Goal: Task Accomplishment & Management: Use online tool/utility

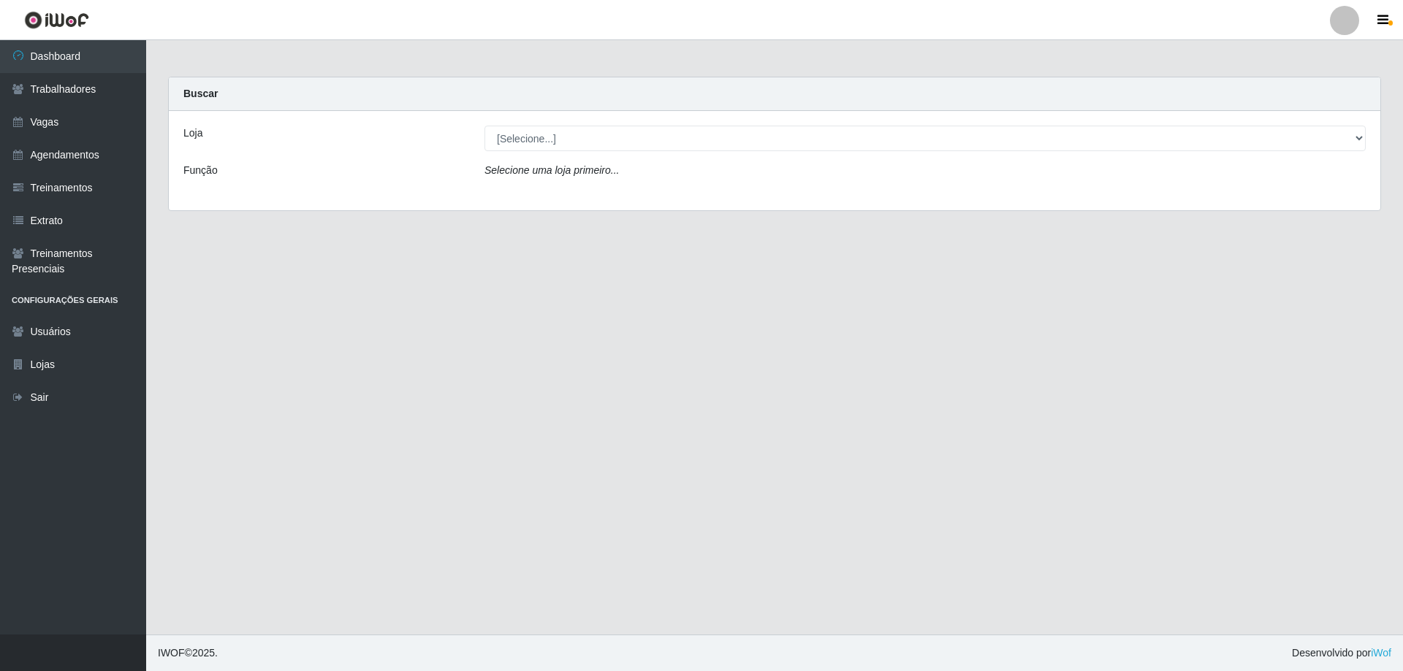
click at [557, 190] on div "Loja [Selecione...] Seu Almoço Função Selecione uma loja primeiro..." at bounding box center [774, 160] width 1211 height 99
click at [558, 176] on icon "Selecione uma loja primeiro..." at bounding box center [551, 170] width 134 height 12
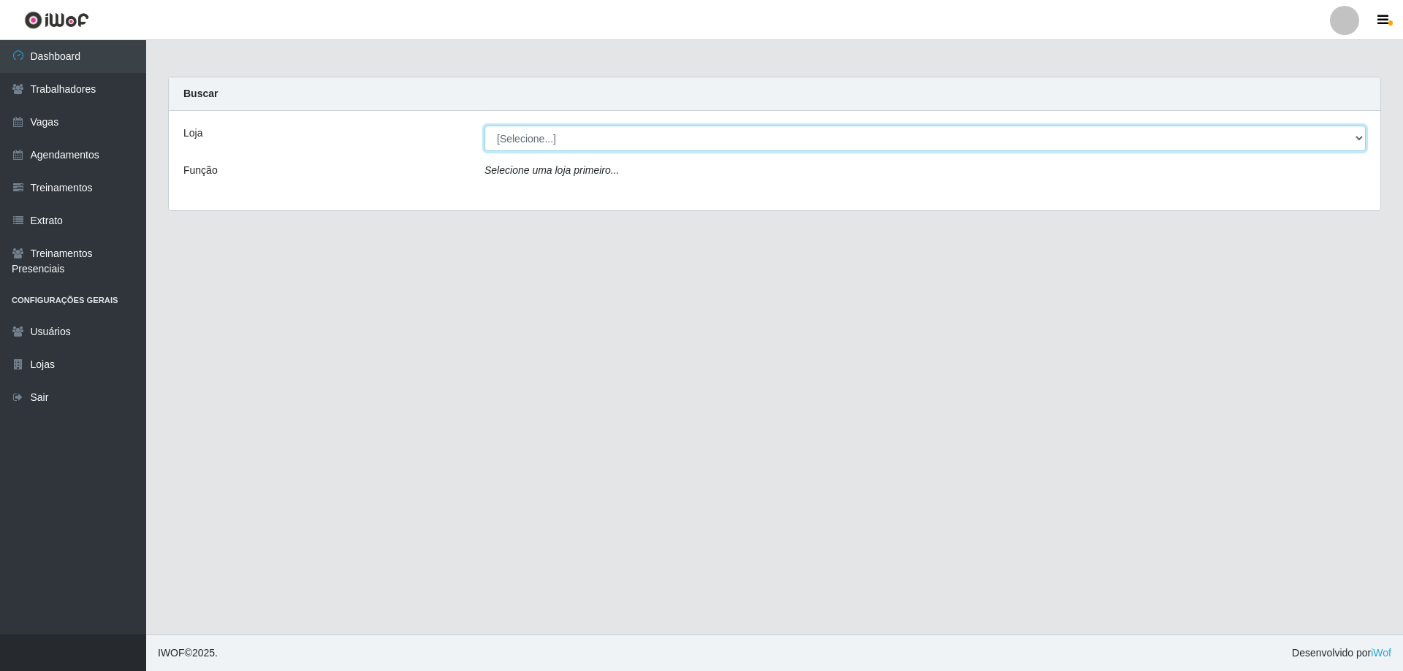
click at [542, 142] on select "[Selecione...] Seu Almoço" at bounding box center [924, 139] width 881 height 26
select select "431"
click at [484, 126] on select "[Selecione...] Seu Almoço" at bounding box center [924, 139] width 881 height 26
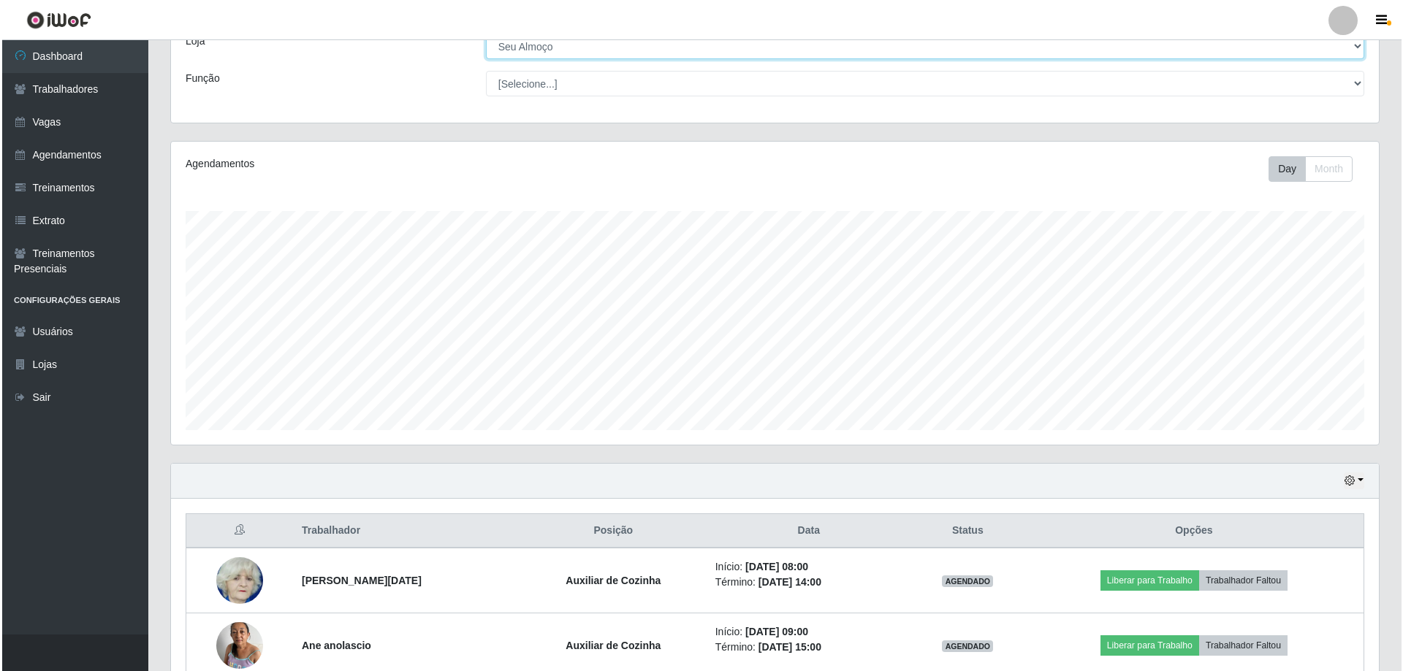
scroll to position [169, 0]
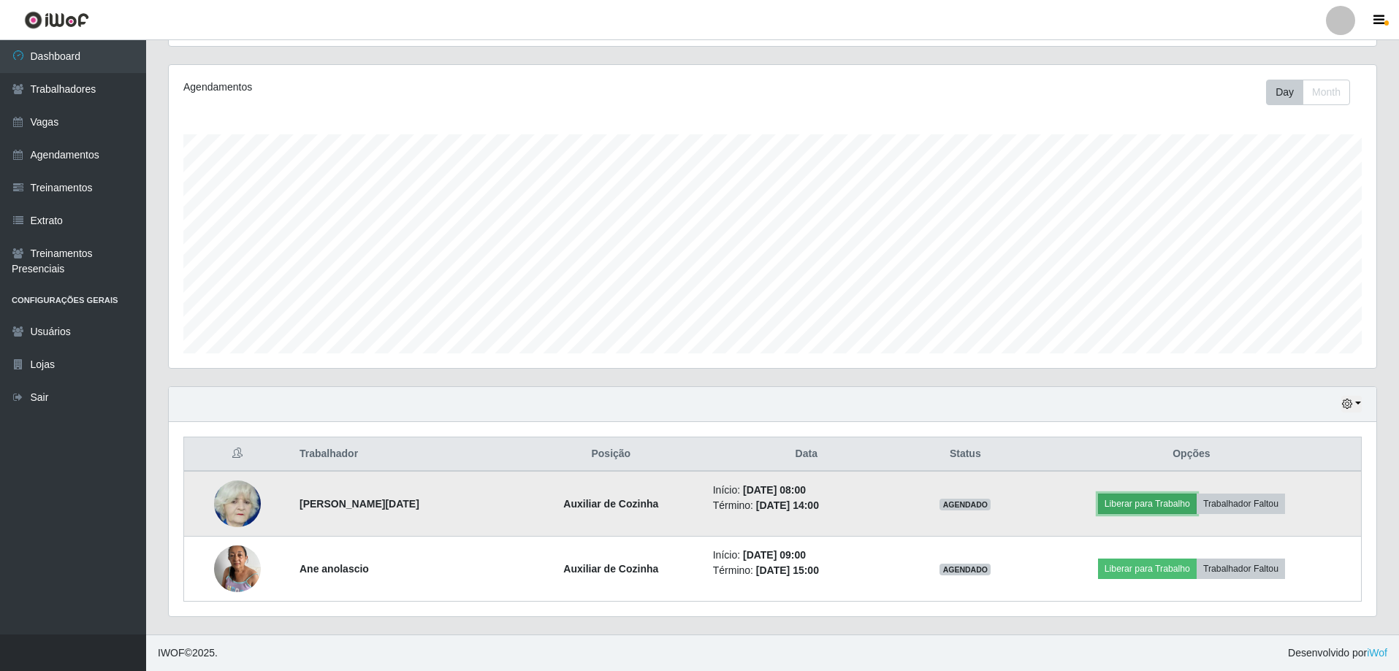
click at [1135, 509] on button "Liberar para Trabalho" at bounding box center [1147, 504] width 99 height 20
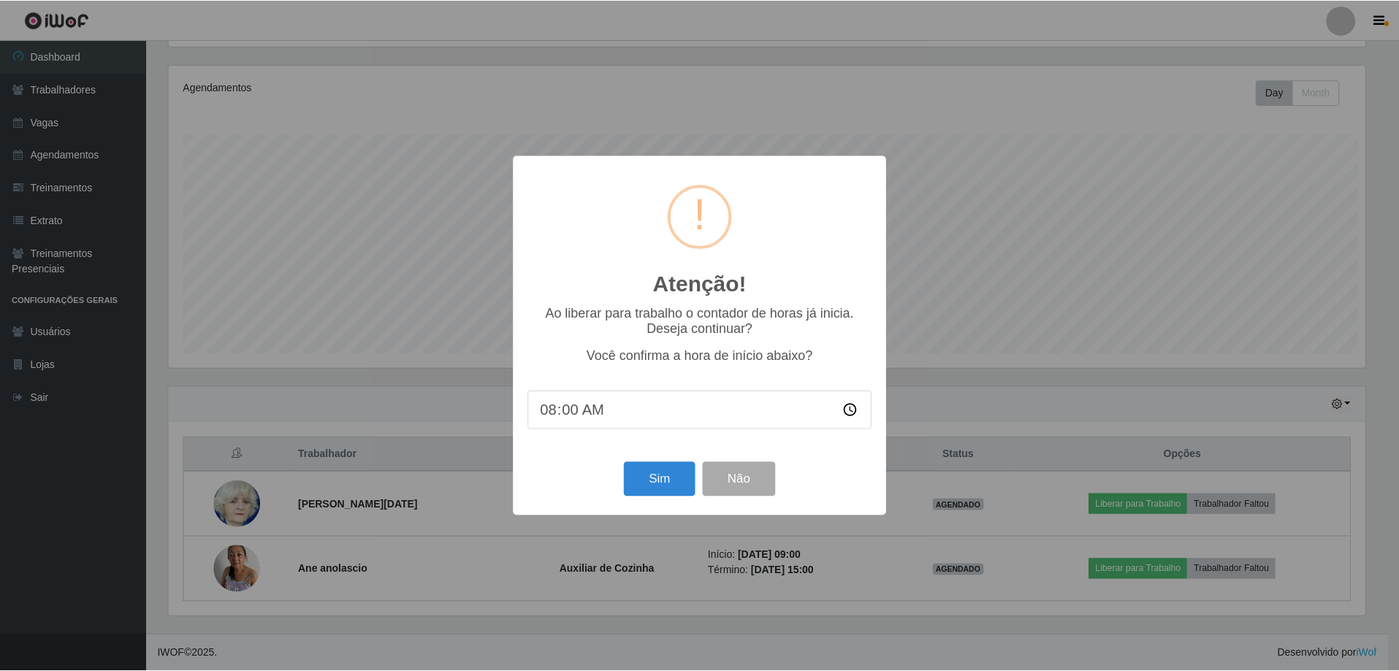
scroll to position [303, 1200]
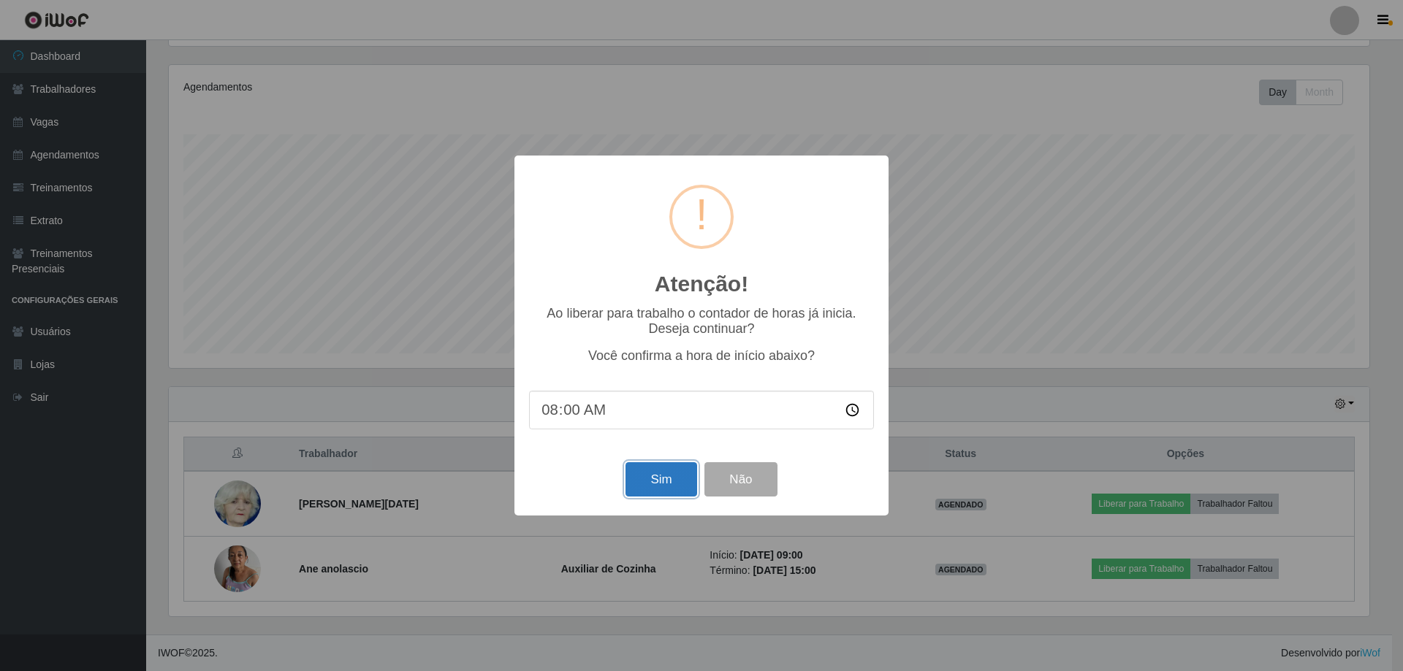
click at [658, 489] on button "Sim" at bounding box center [660, 479] width 71 height 34
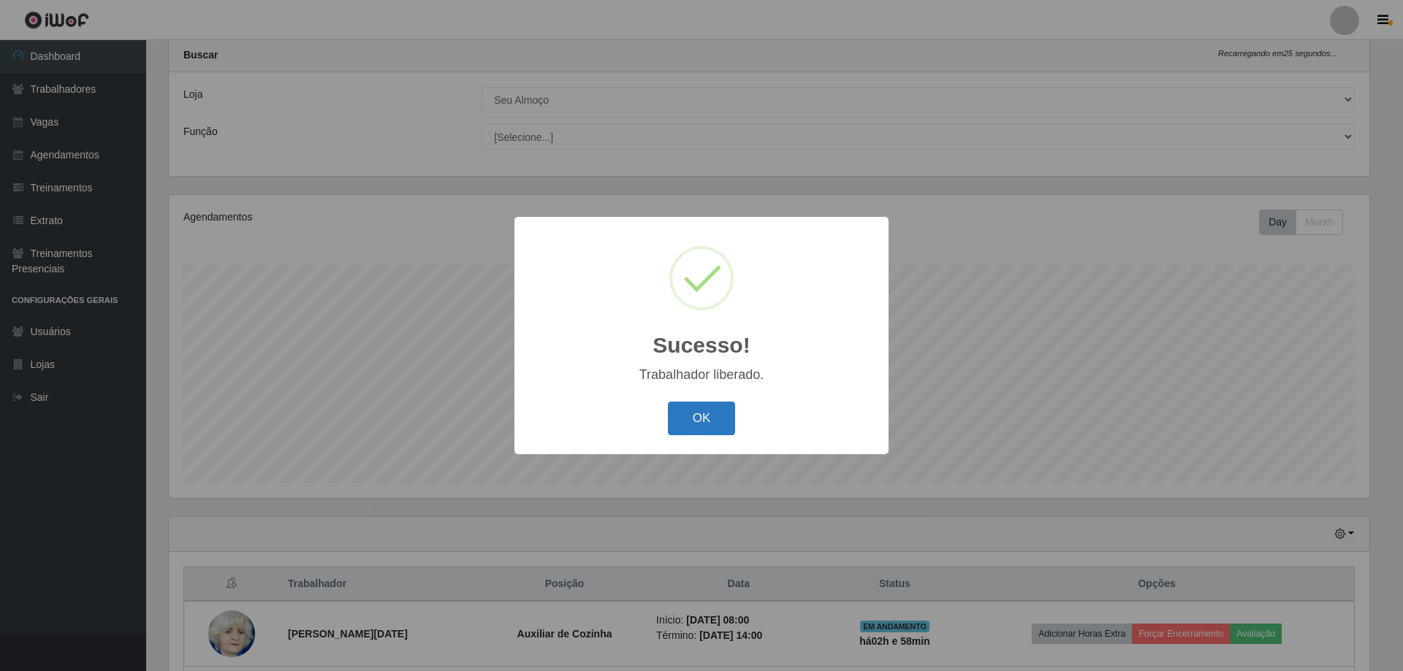
click at [723, 429] on button "OK" at bounding box center [702, 419] width 68 height 34
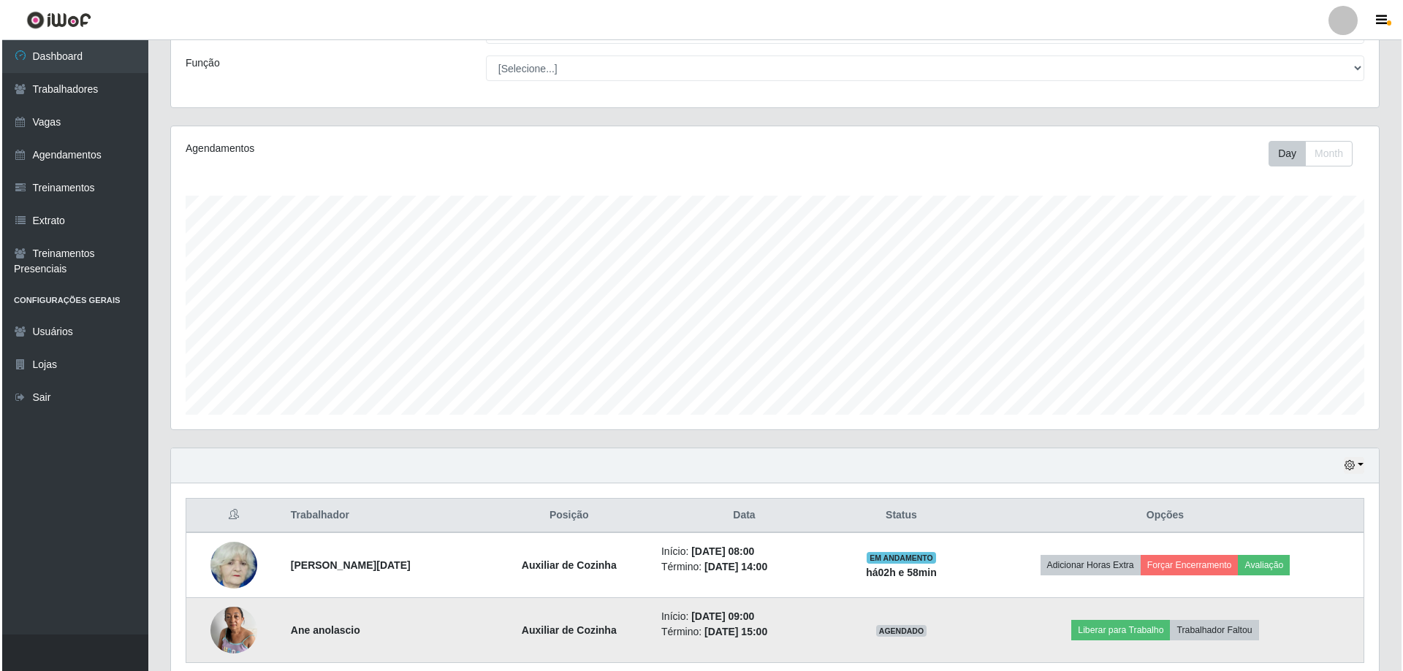
scroll to position [169, 0]
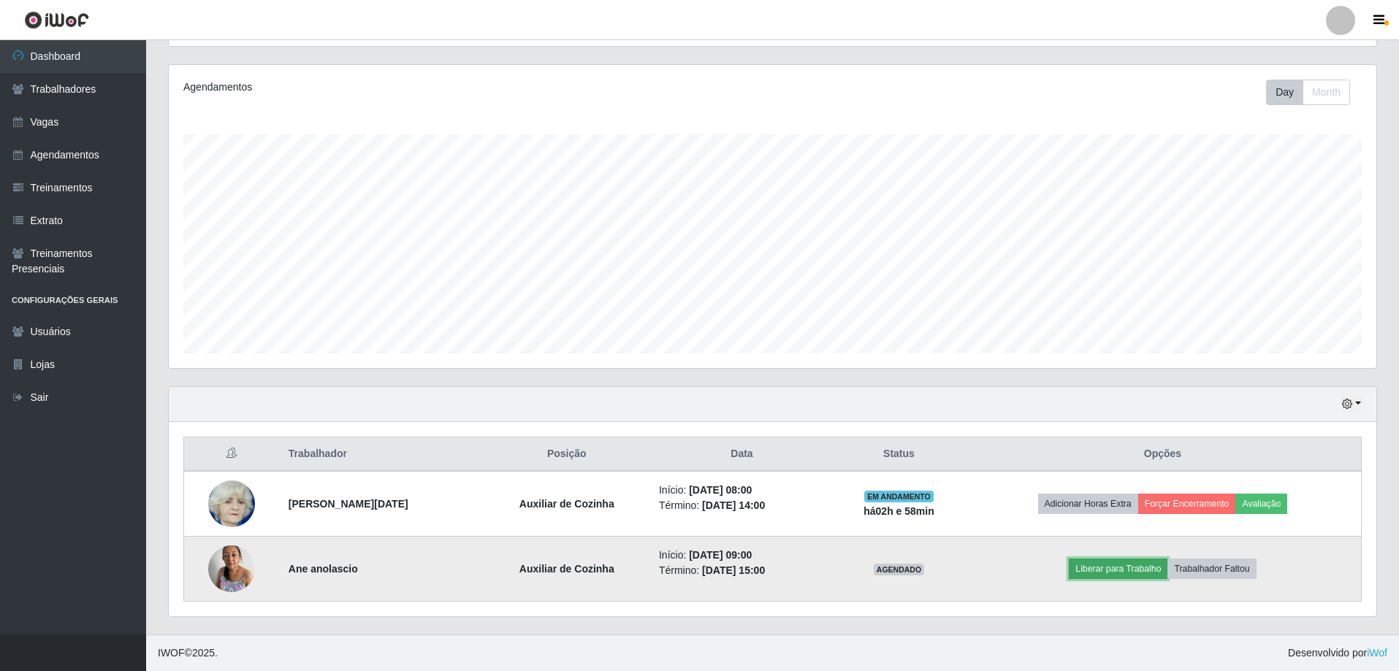
click at [1138, 576] on button "Liberar para Trabalho" at bounding box center [1118, 569] width 99 height 20
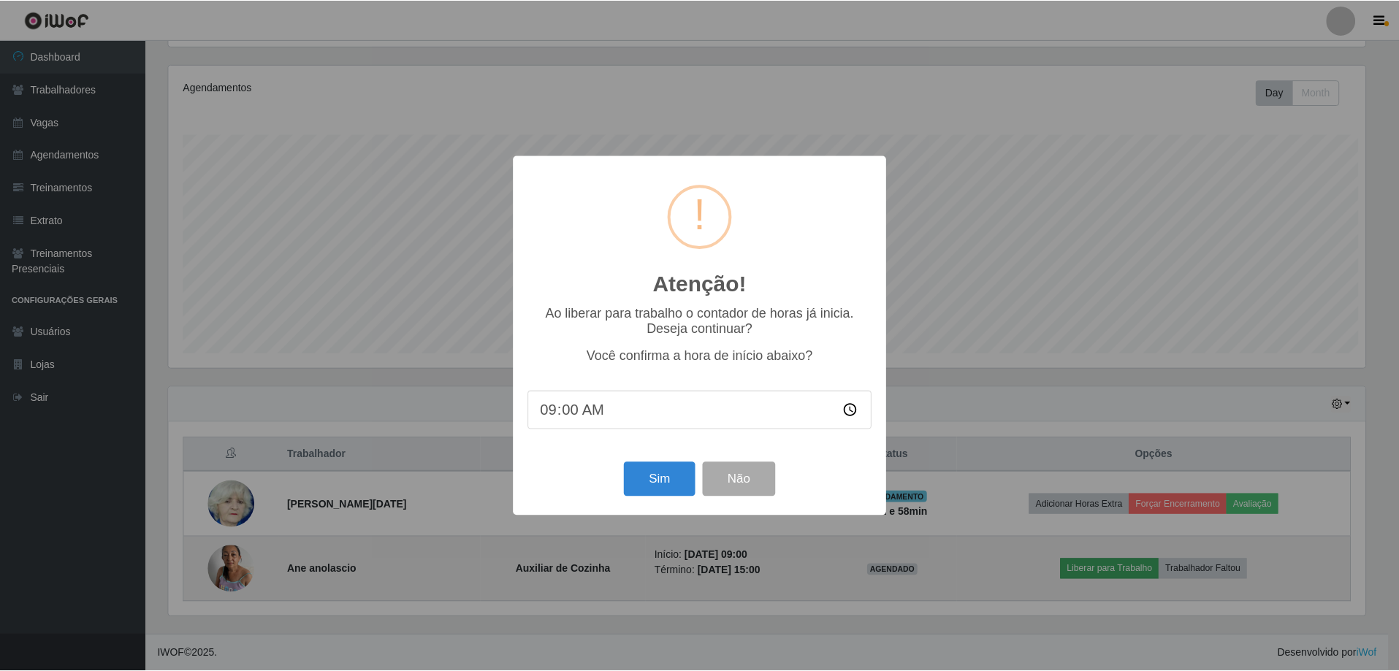
scroll to position [303, 1200]
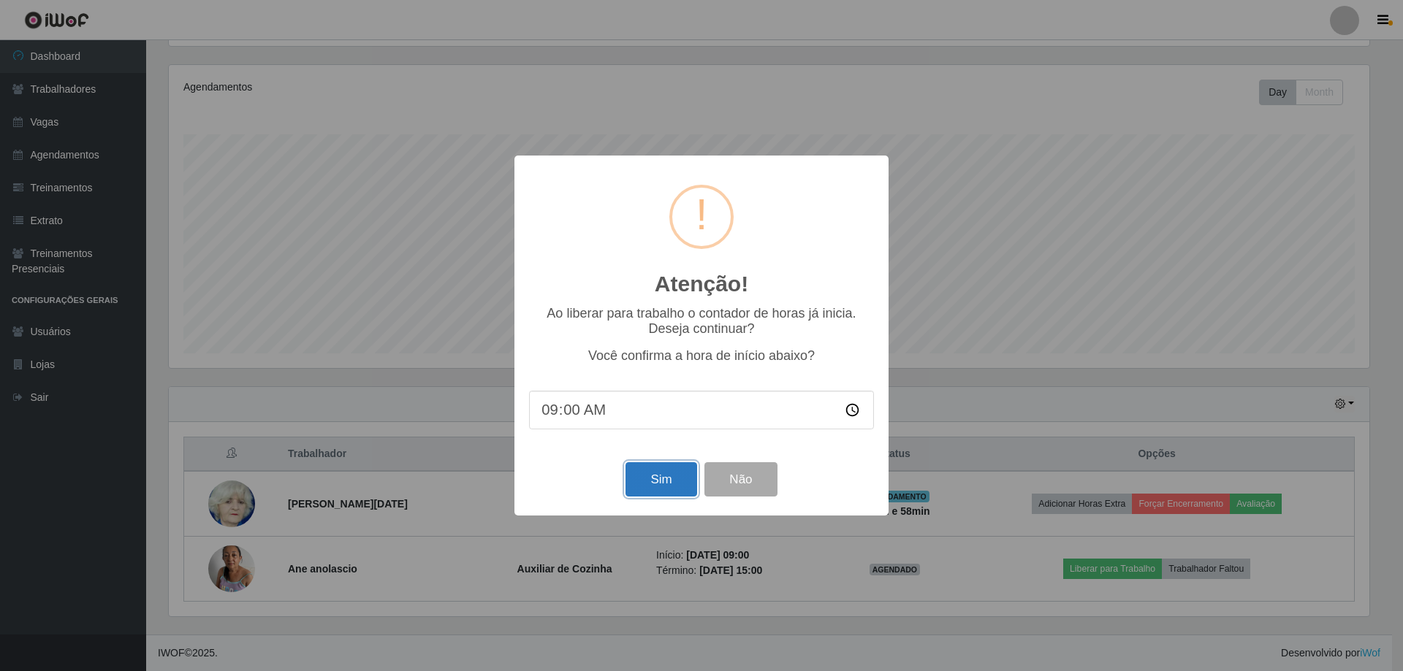
click at [677, 491] on button "Sim" at bounding box center [660, 479] width 71 height 34
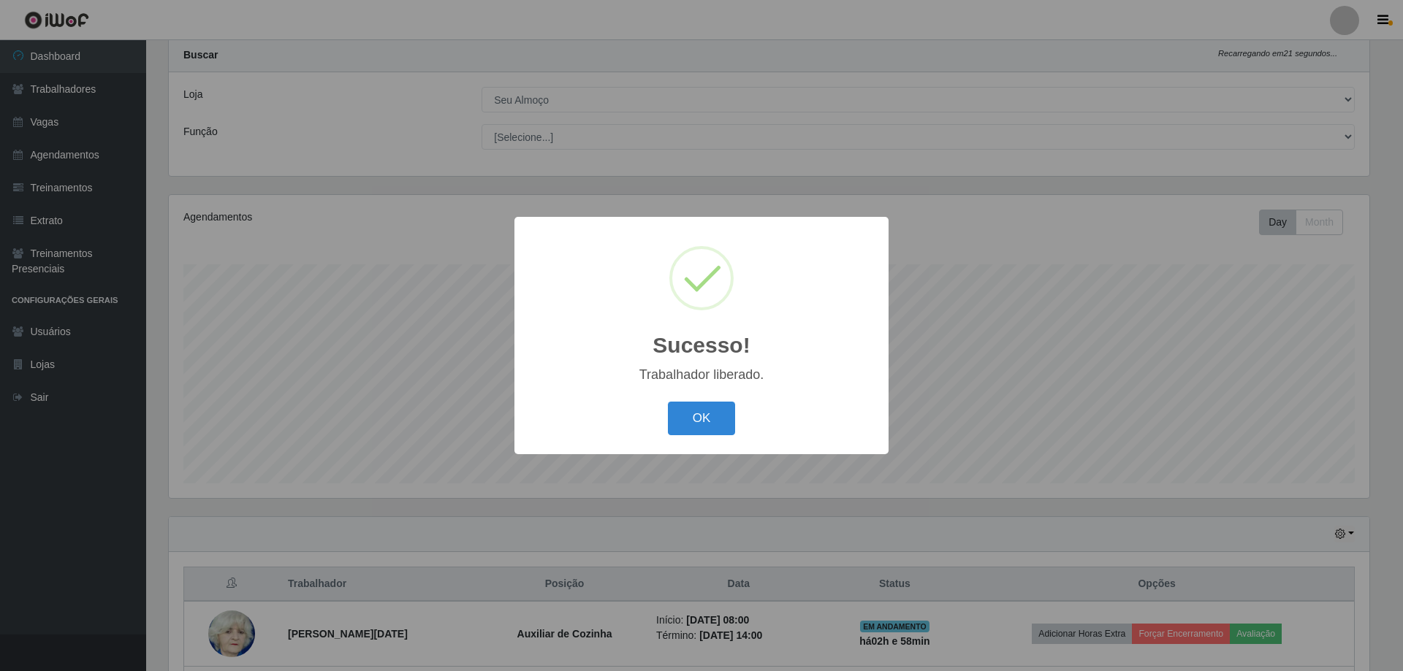
click at [693, 399] on div "OK Cancel" at bounding box center [701, 418] width 345 height 42
click at [701, 416] on button "OK" at bounding box center [702, 419] width 68 height 34
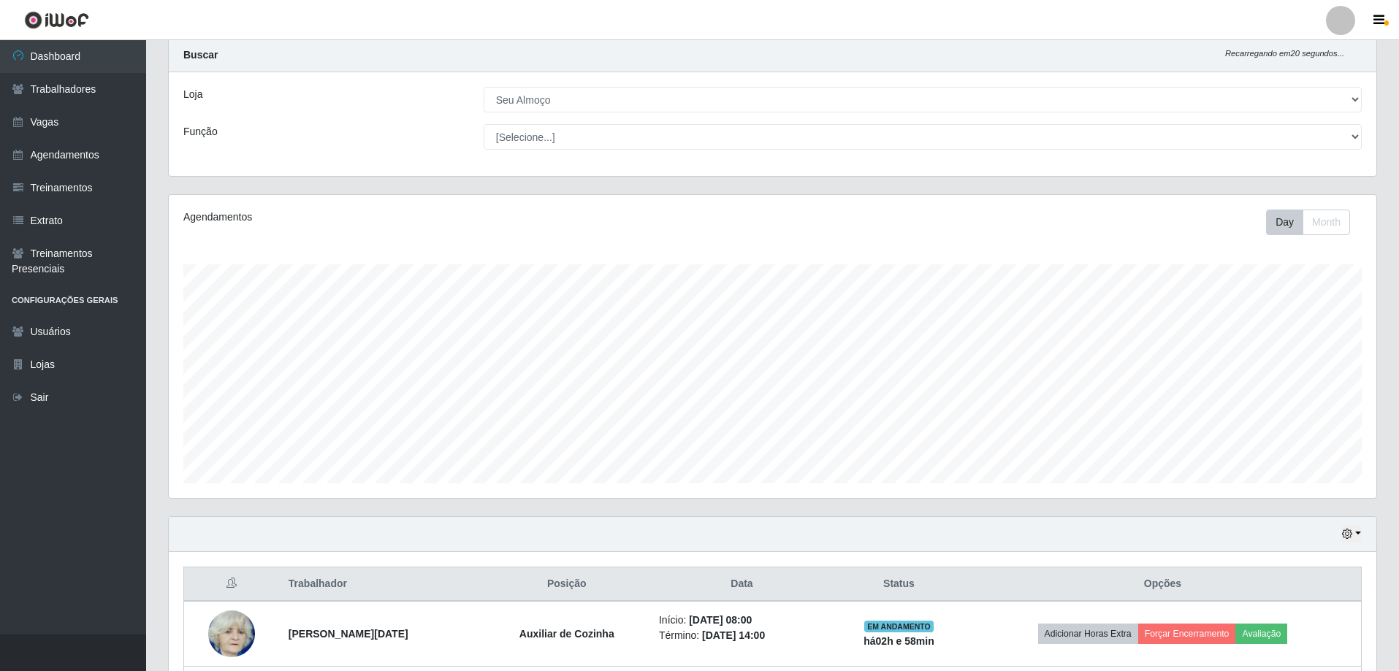
scroll to position [169, 0]
